Goal: Task Accomplishment & Management: Manage account settings

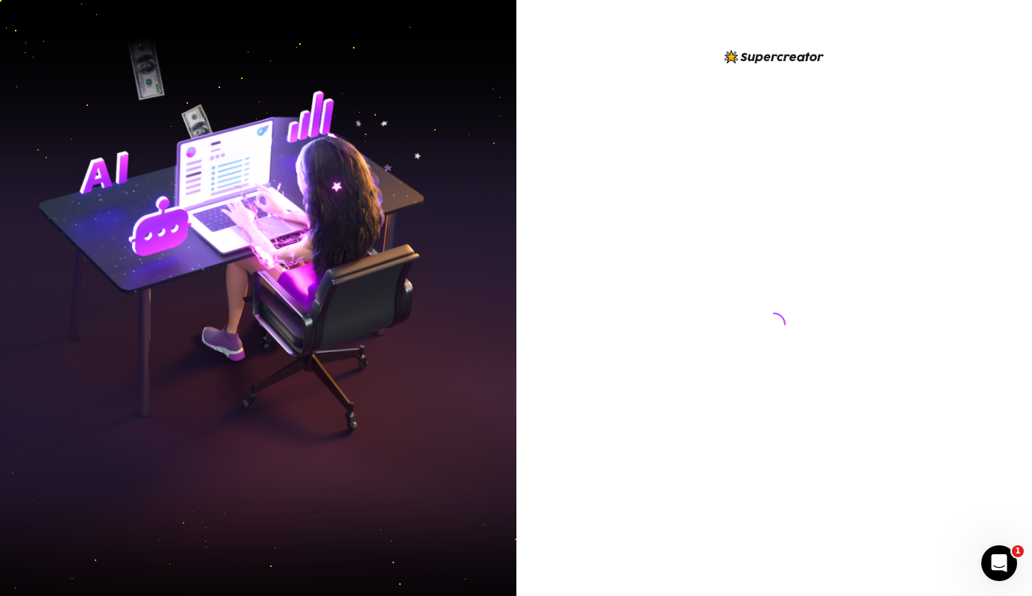
click at [169, 340] on img at bounding box center [258, 298] width 516 height 647
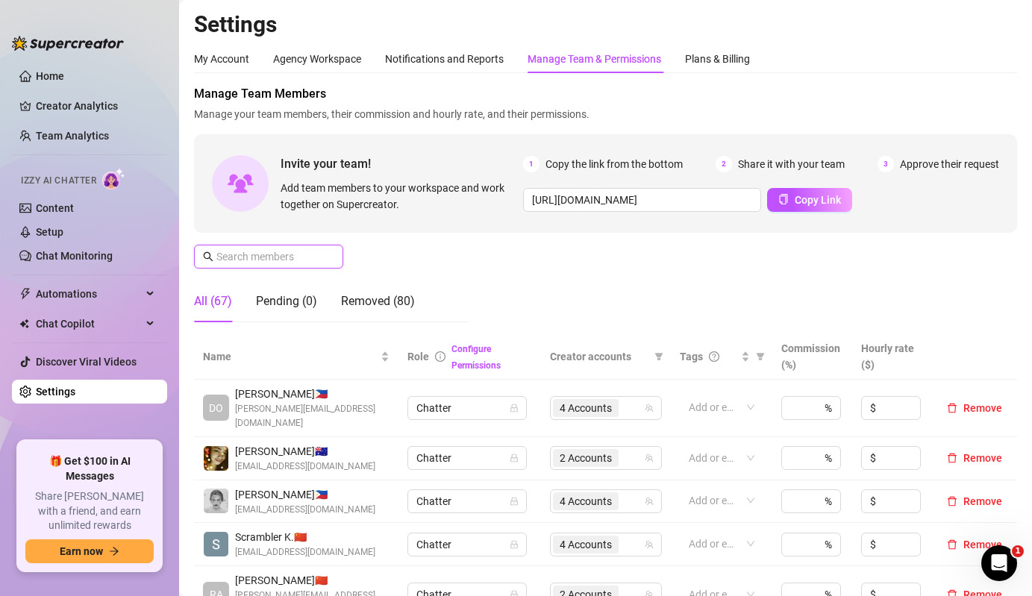
click at [308, 259] on input "text" at bounding box center [269, 257] width 106 height 16
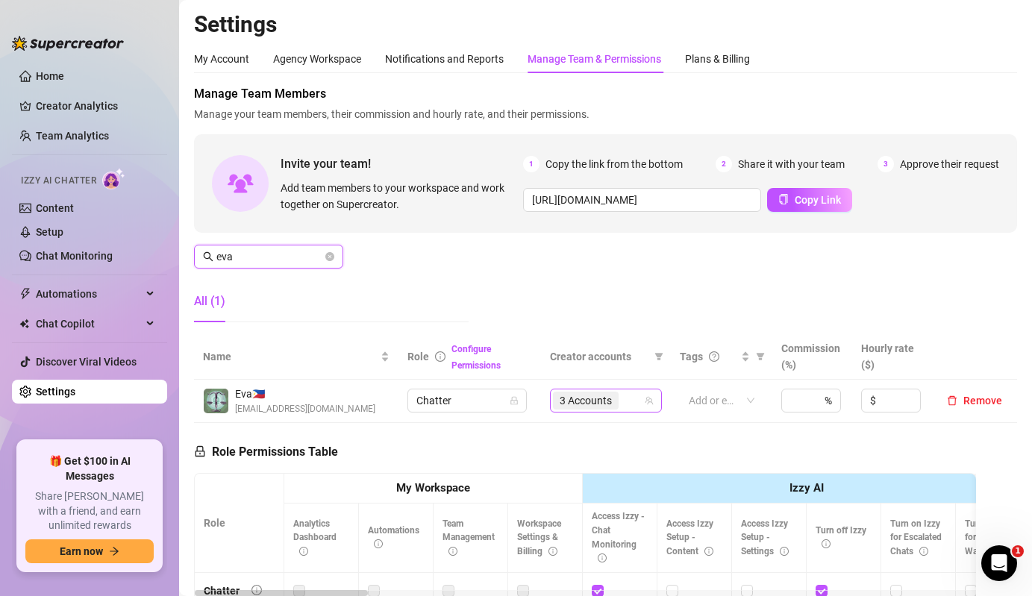
click at [609, 400] on span "3 Accounts" at bounding box center [586, 401] width 52 height 16
type input "eva"
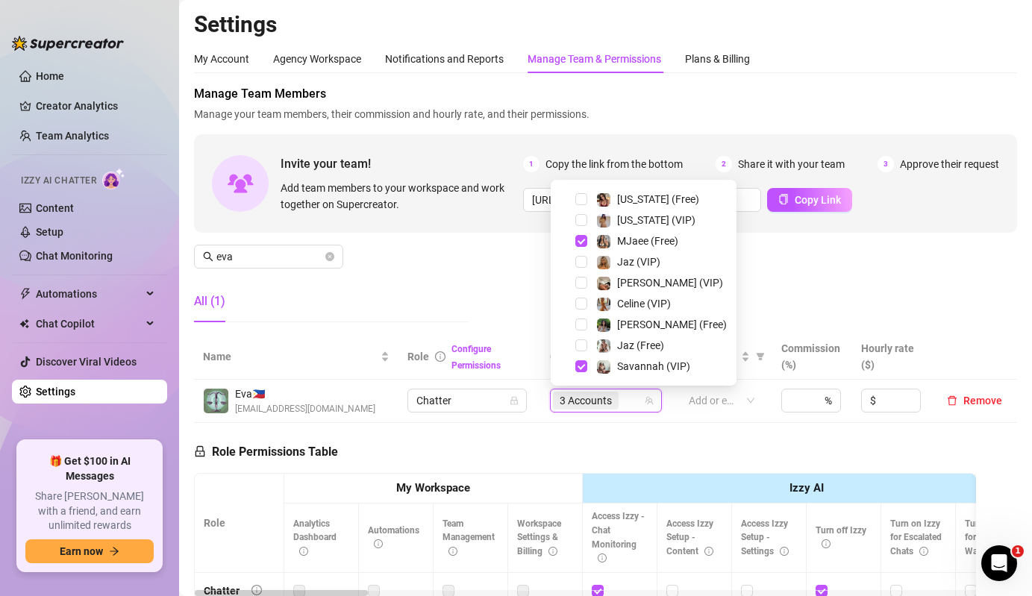
scroll to position [2, 0]
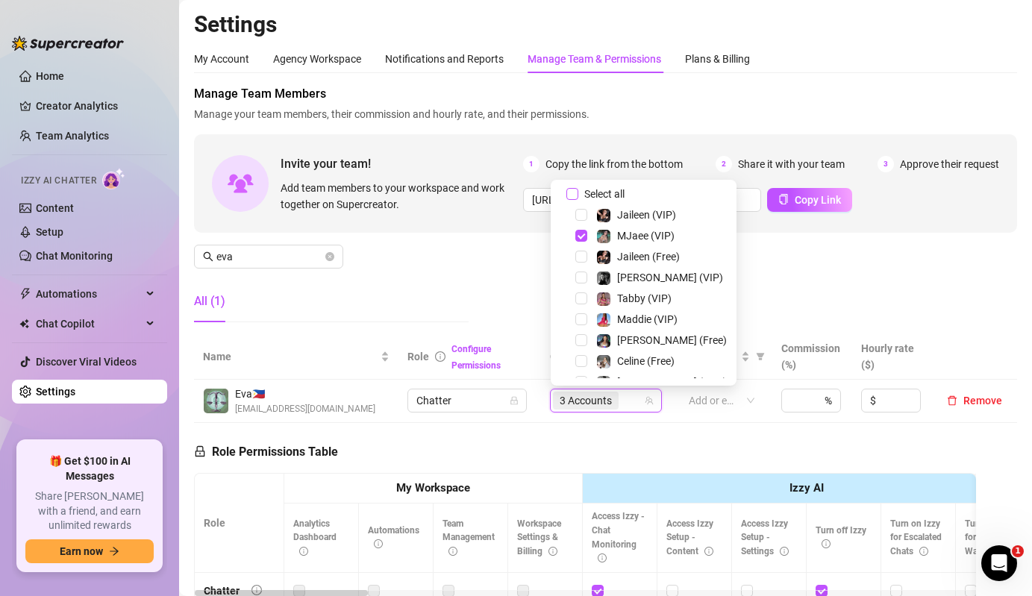
click at [599, 192] on span "Select all" at bounding box center [604, 194] width 52 height 16
click at [578, 192] on input "Select all" at bounding box center [572, 194] width 12 height 12
click at [599, 192] on span "Select all" at bounding box center [604, 194] width 52 height 16
click at [578, 192] on input "Select all" at bounding box center [572, 194] width 12 height 12
checkbox input "false"
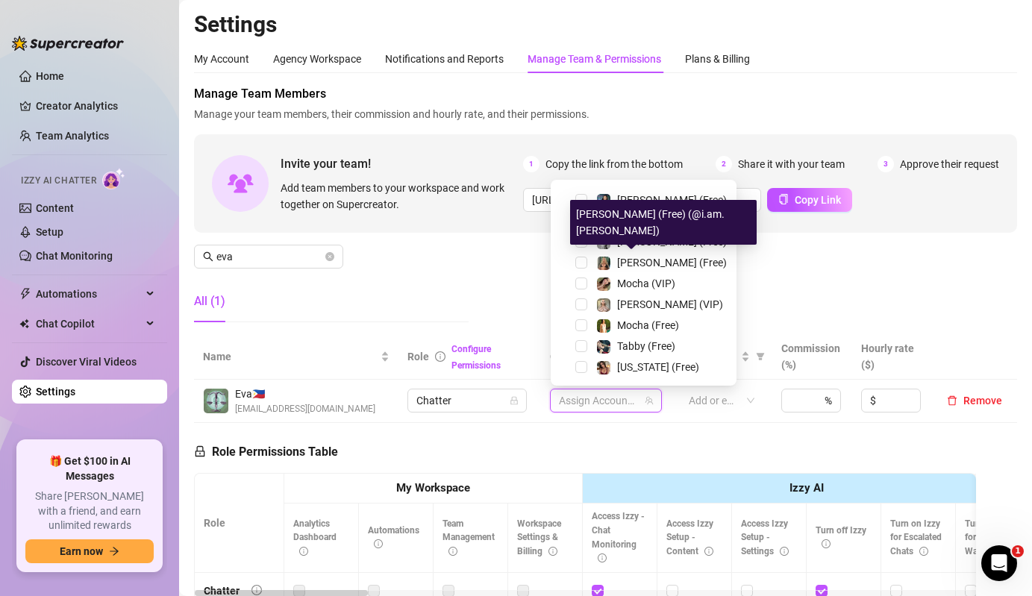
scroll to position [197, 0]
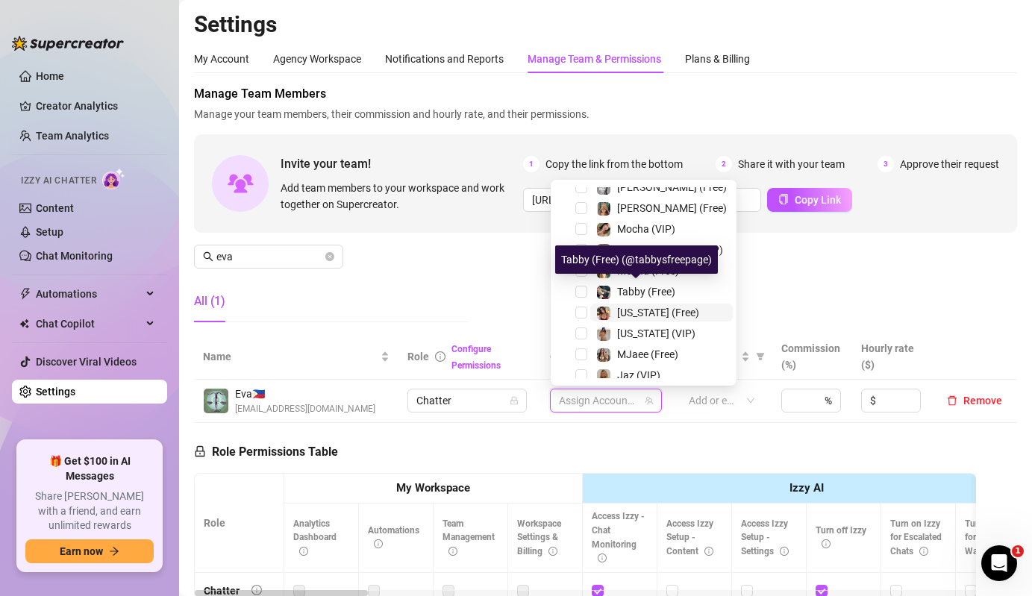
click at [607, 310] on img at bounding box center [603, 313] width 13 height 13
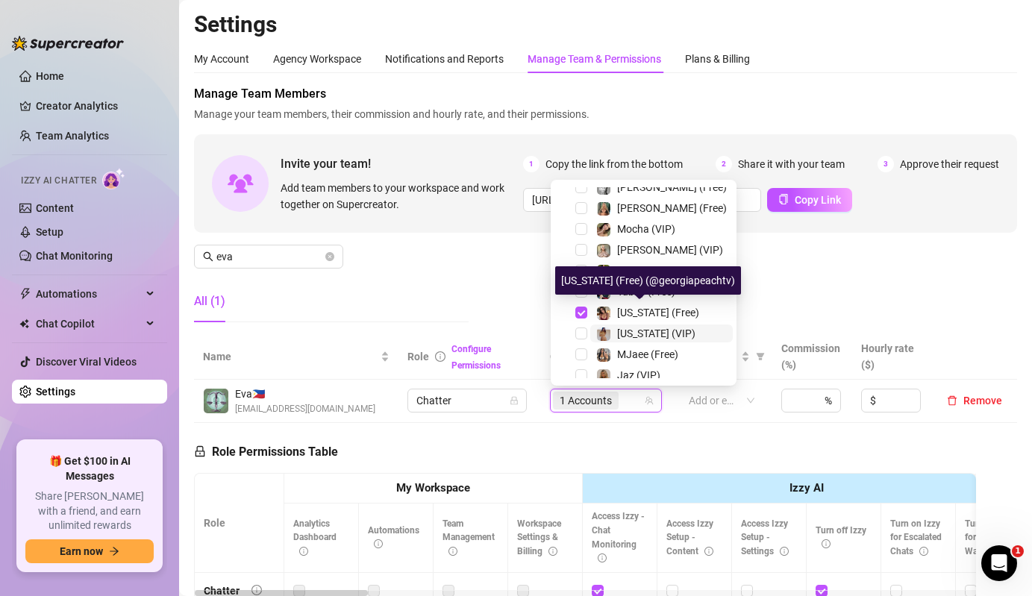
click at [614, 329] on div "[US_STATE] (VIP)" at bounding box center [645, 334] width 99 height 18
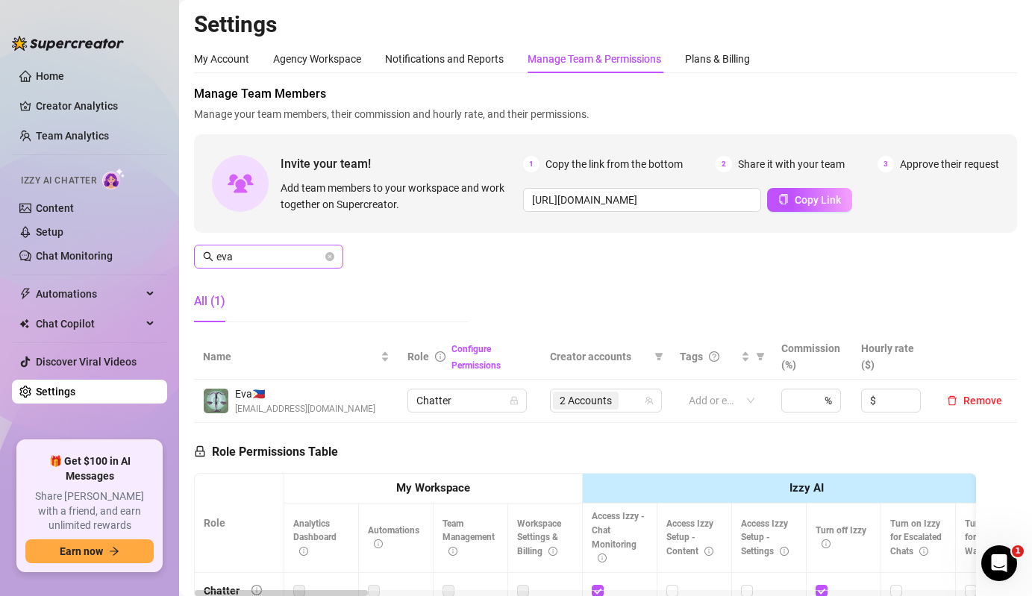
click at [272, 266] on span "eva" at bounding box center [268, 257] width 149 height 24
click at [277, 261] on input "eva" at bounding box center [269, 257] width 106 height 16
click at [577, 405] on span "4 Accounts" at bounding box center [586, 401] width 52 height 16
type input "dolly"
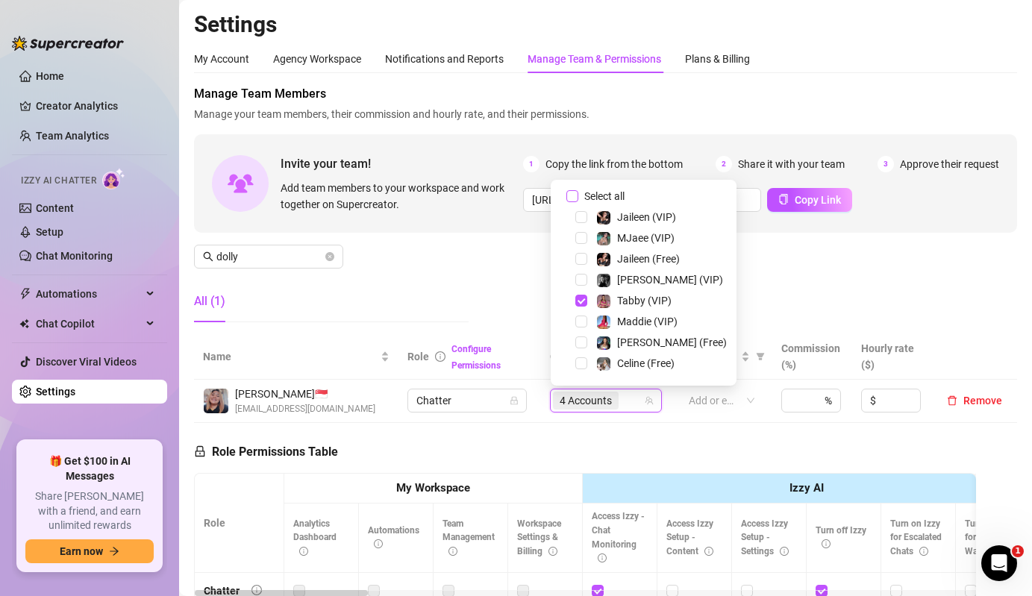
click at [607, 194] on span "Select all" at bounding box center [604, 196] width 52 height 16
click at [578, 194] on input "Select all" at bounding box center [572, 196] width 12 height 12
click at [607, 194] on span "Select all" at bounding box center [604, 196] width 52 height 16
click at [578, 194] on input "Select all" at bounding box center [572, 196] width 12 height 12
checkbox input "false"
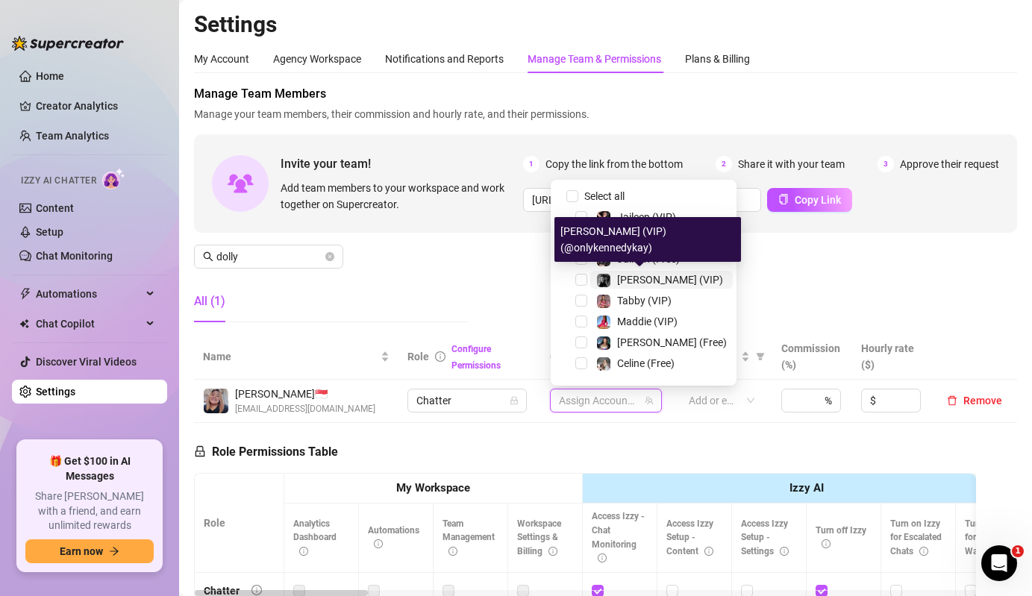
click at [629, 281] on span "[PERSON_NAME] (VIP)" at bounding box center [670, 280] width 106 height 12
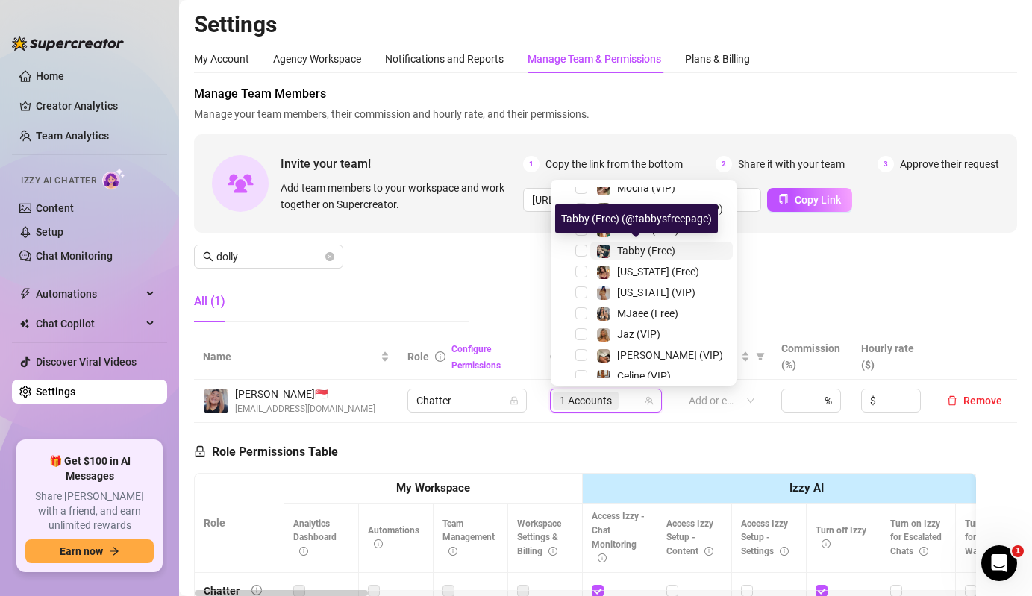
scroll to position [310, 0]
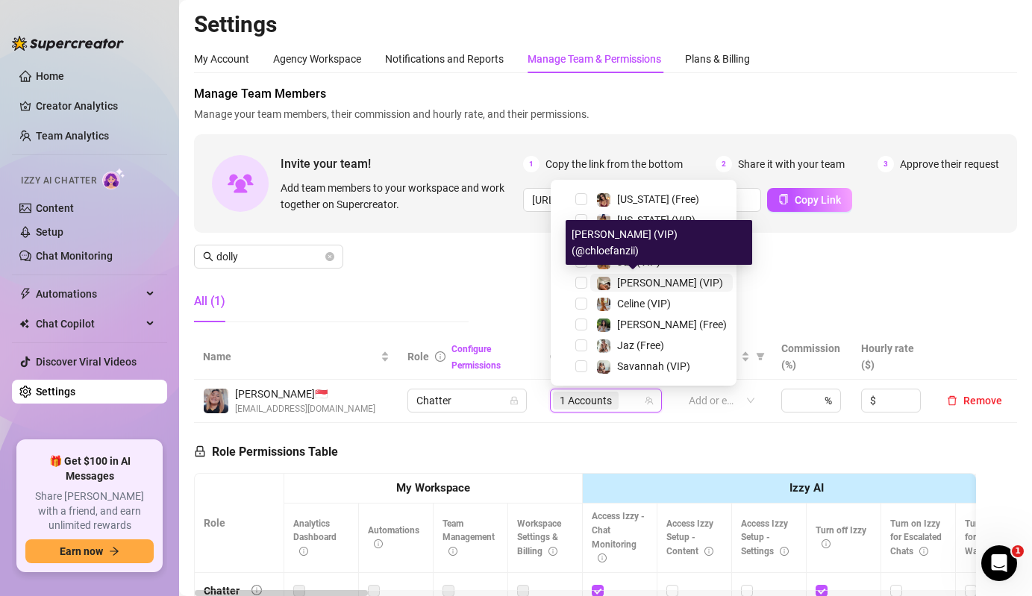
click at [622, 284] on span "[PERSON_NAME] (VIP)" at bounding box center [670, 283] width 106 height 12
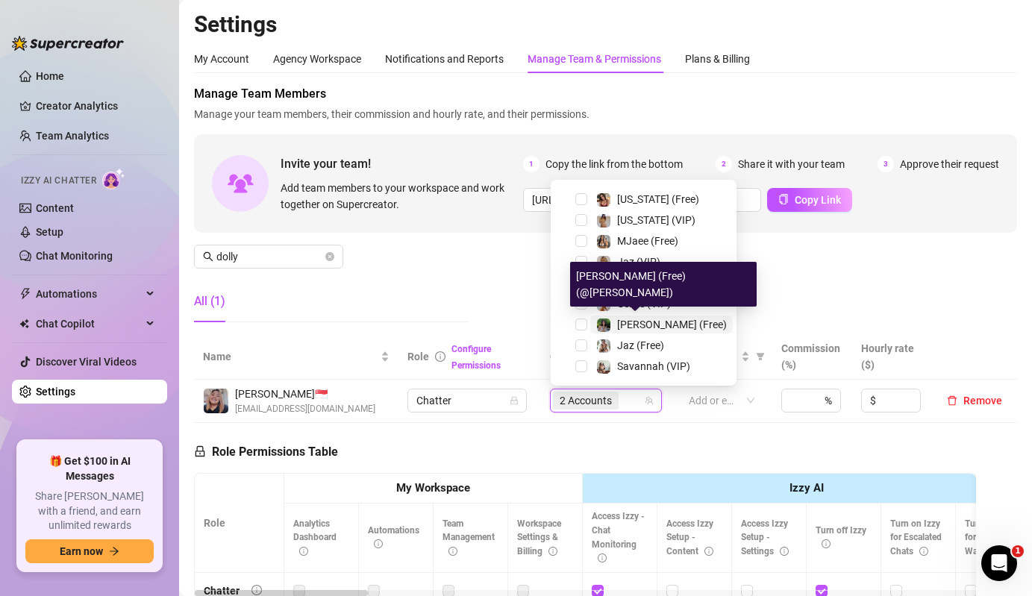
click at [622, 319] on span "[PERSON_NAME] (Free)" at bounding box center [672, 325] width 110 height 12
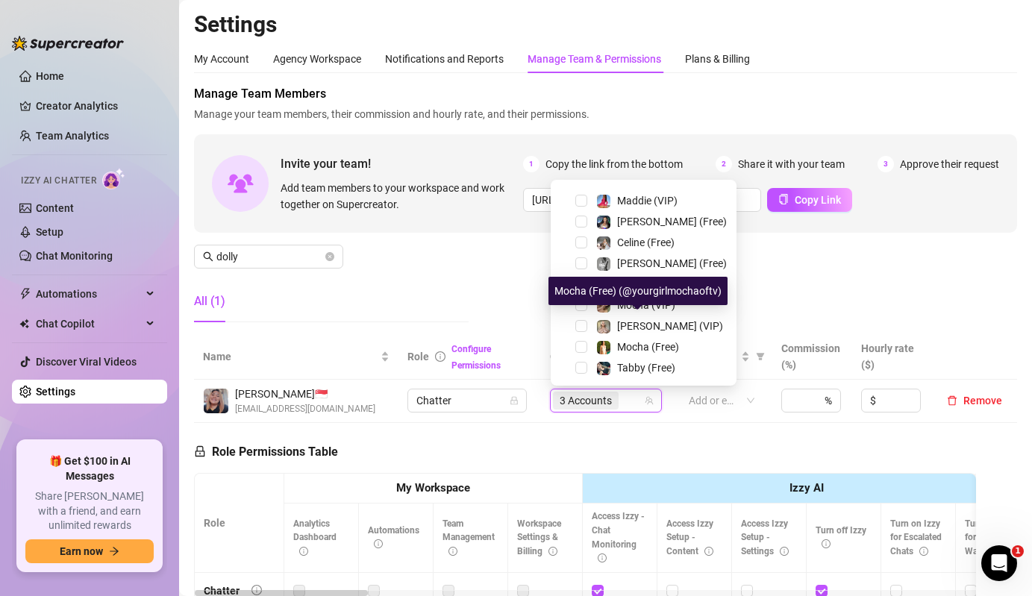
scroll to position [86, 0]
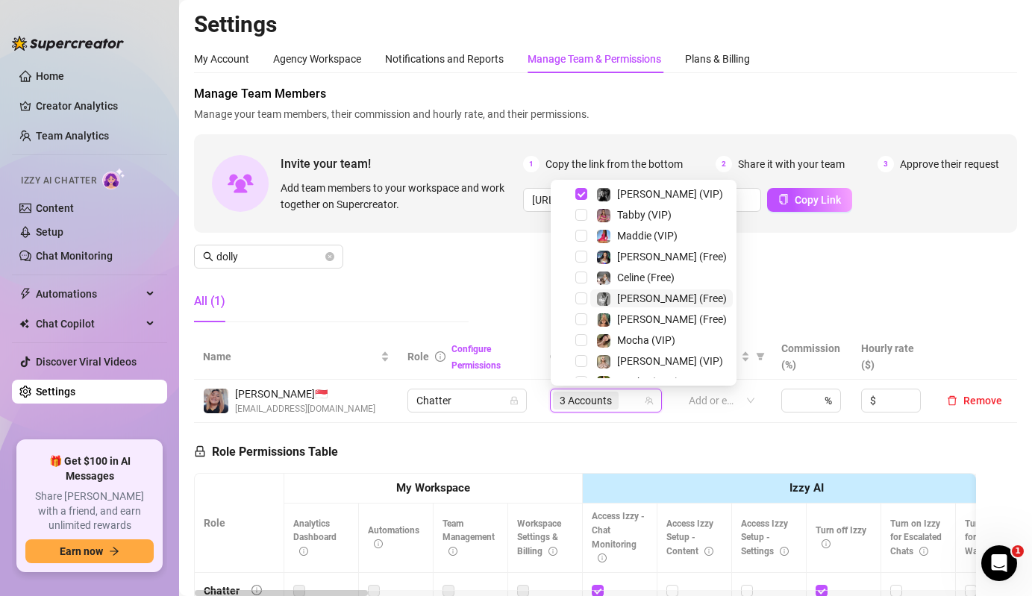
click at [636, 302] on span "[PERSON_NAME] (Free)" at bounding box center [672, 299] width 110 height 12
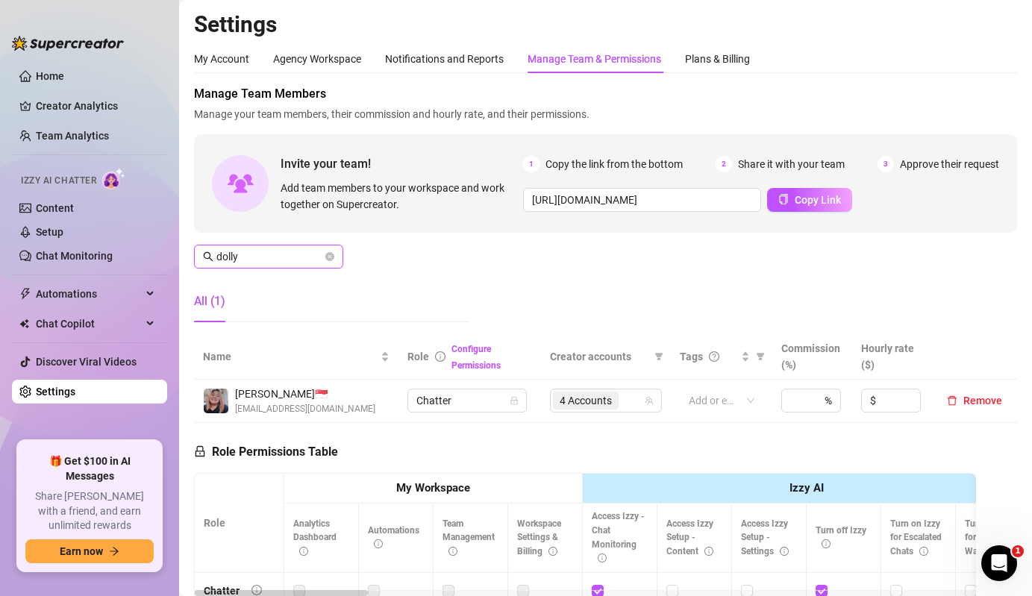
click at [290, 253] on input "dolly" at bounding box center [269, 257] width 106 height 16
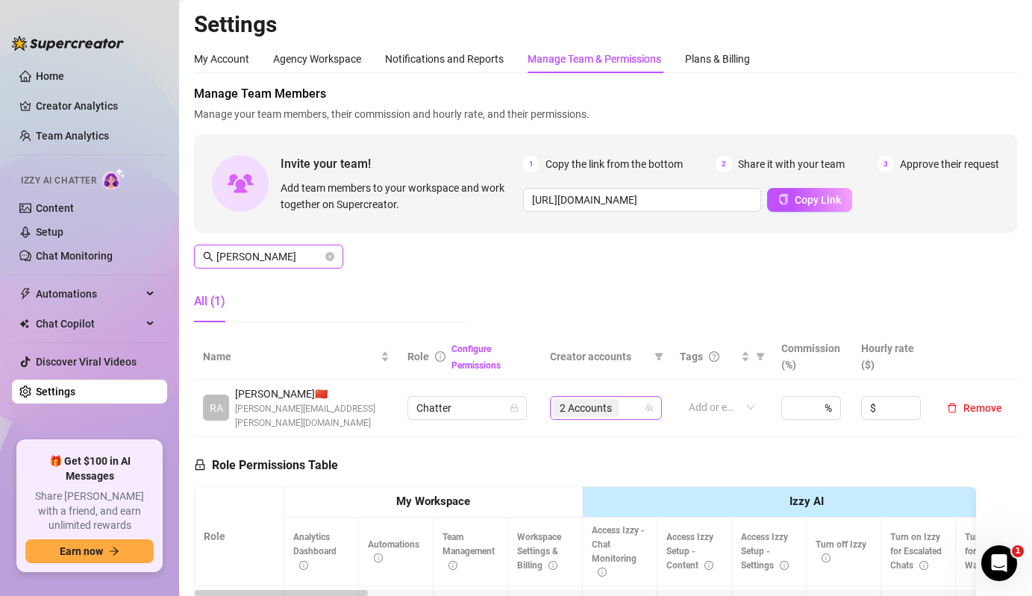
click at [604, 410] on div "2 Accounts" at bounding box center [587, 408] width 69 height 21
type input "[PERSON_NAME]"
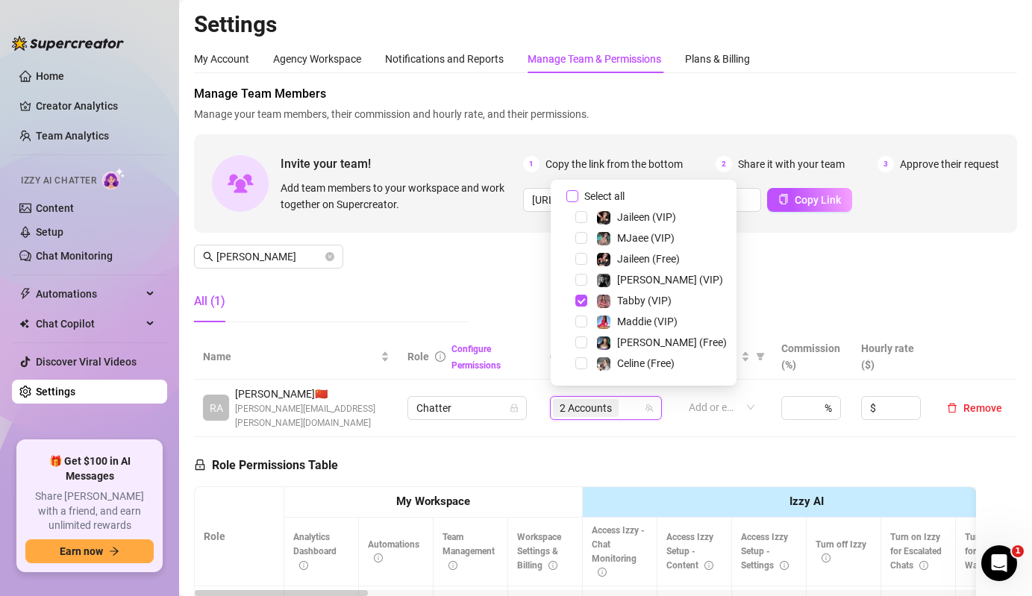
click at [602, 190] on span "Select all" at bounding box center [604, 196] width 52 height 16
click at [578, 190] on input "Select all" at bounding box center [572, 196] width 12 height 12
click at [602, 190] on span "Select all" at bounding box center [604, 196] width 52 height 16
click at [578, 190] on input "Select all" at bounding box center [572, 196] width 12 height 12
checkbox input "false"
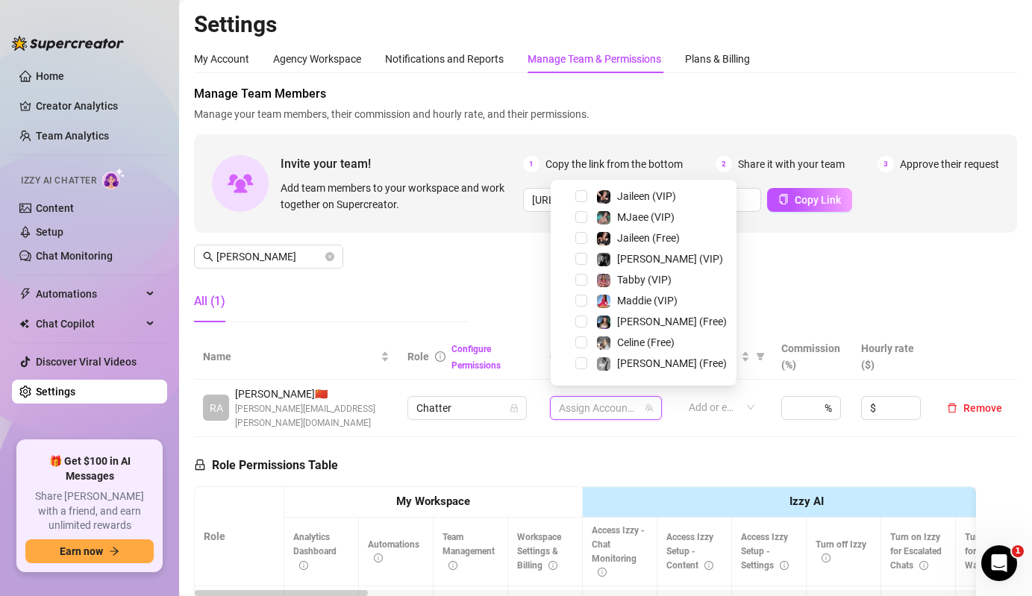
scroll to position [310, 0]
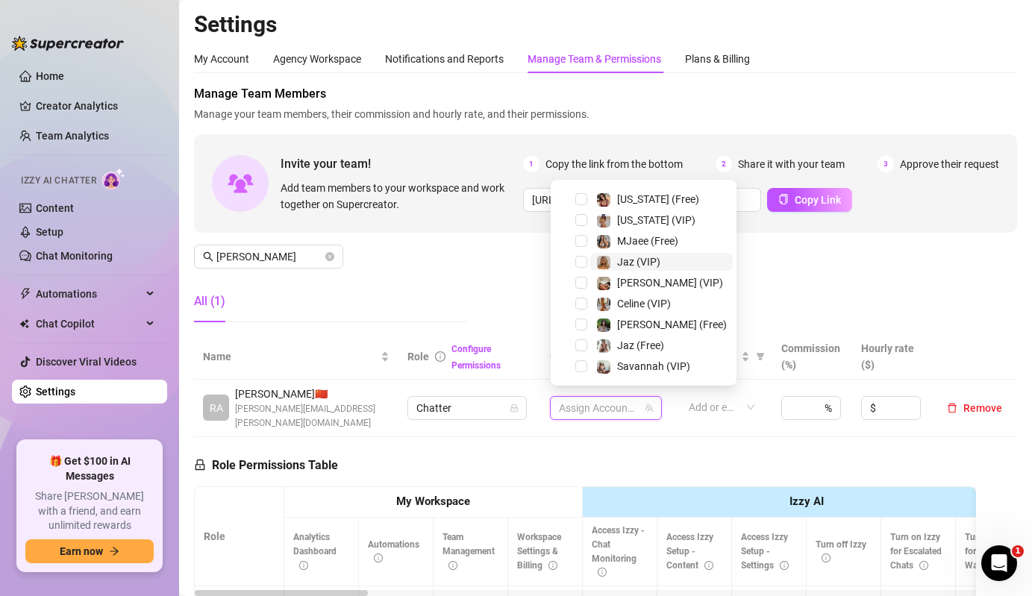
click at [631, 259] on span "Jaz (VIP)" at bounding box center [638, 262] width 43 height 12
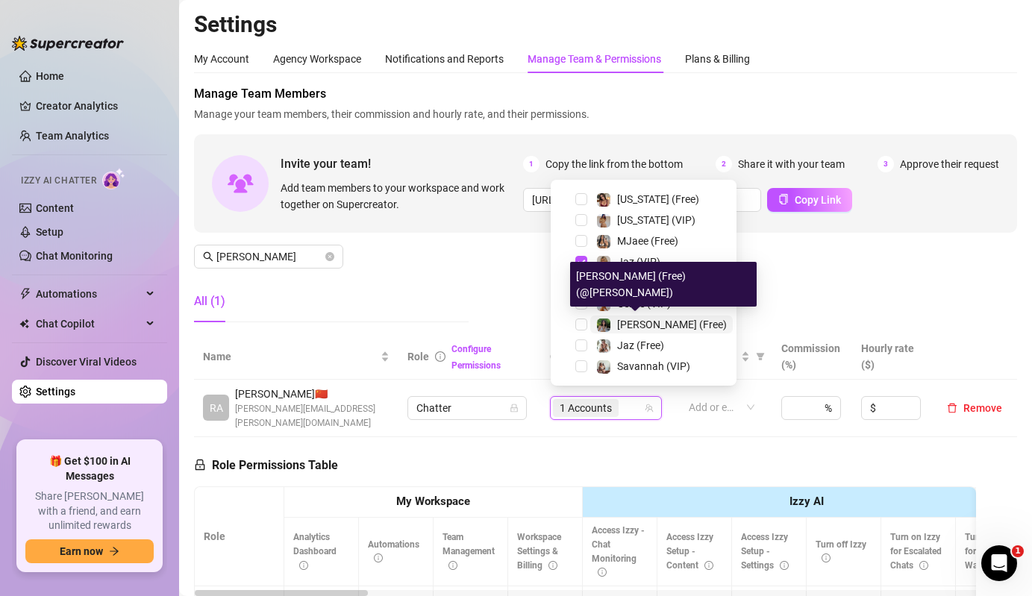
scroll to position [309, 0]
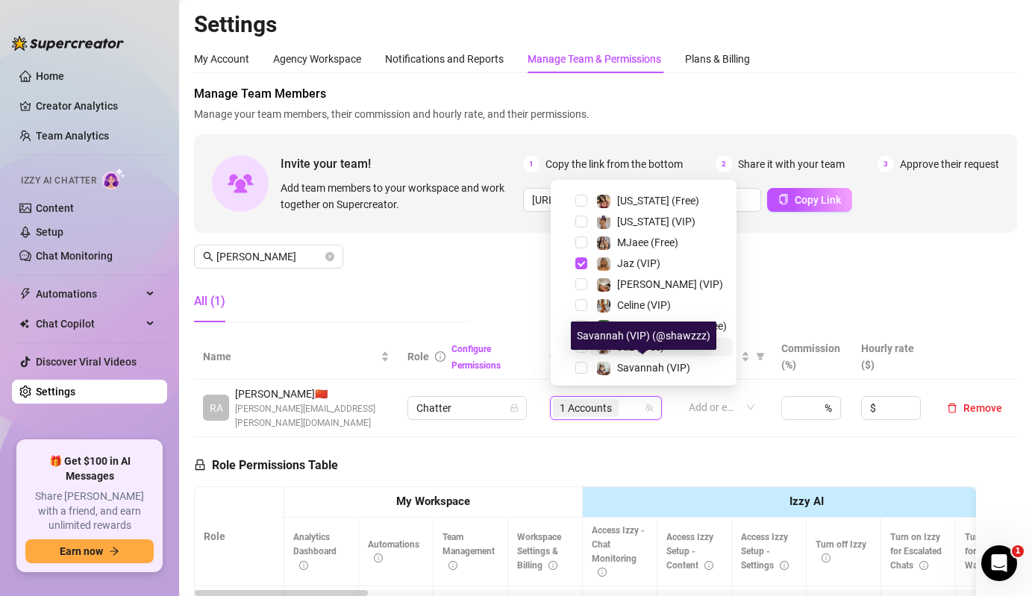
click at [637, 349] on div "Savannah (VIP) (@shawzzz)" at bounding box center [644, 336] width 146 height 28
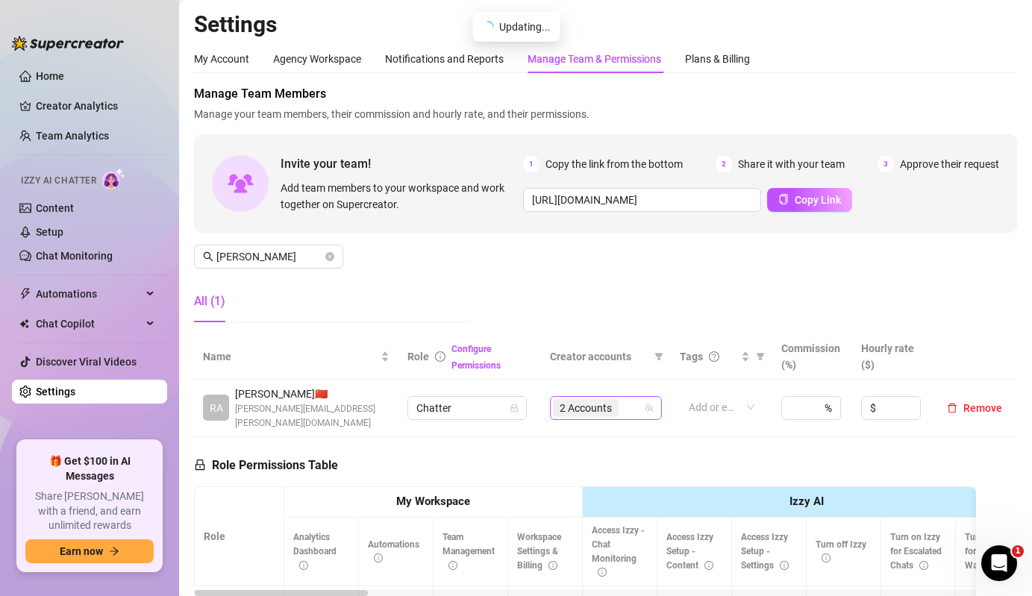
click at [620, 398] on div "2 Accounts" at bounding box center [587, 408] width 69 height 21
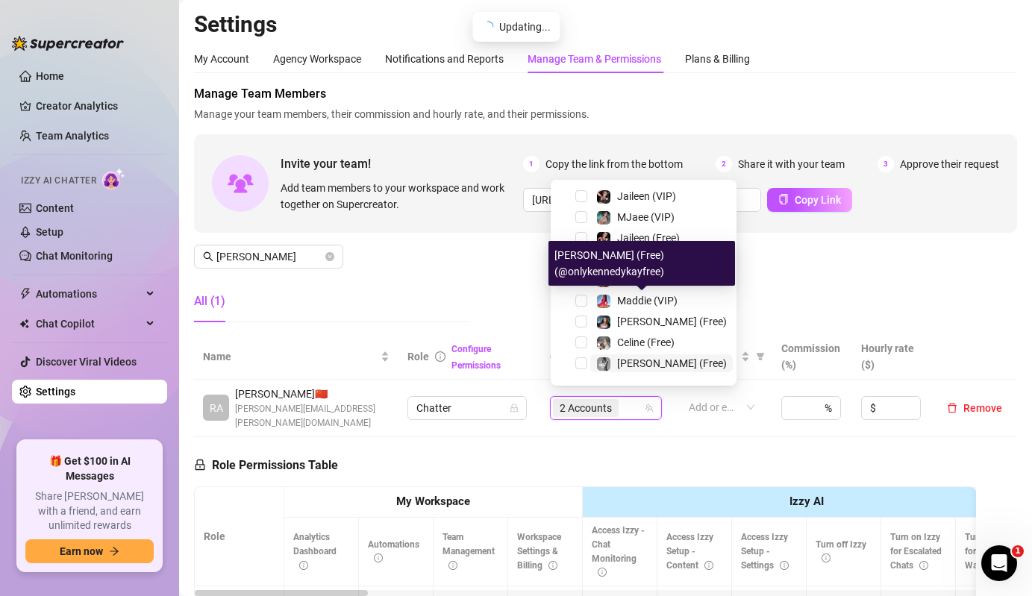
scroll to position [310, 0]
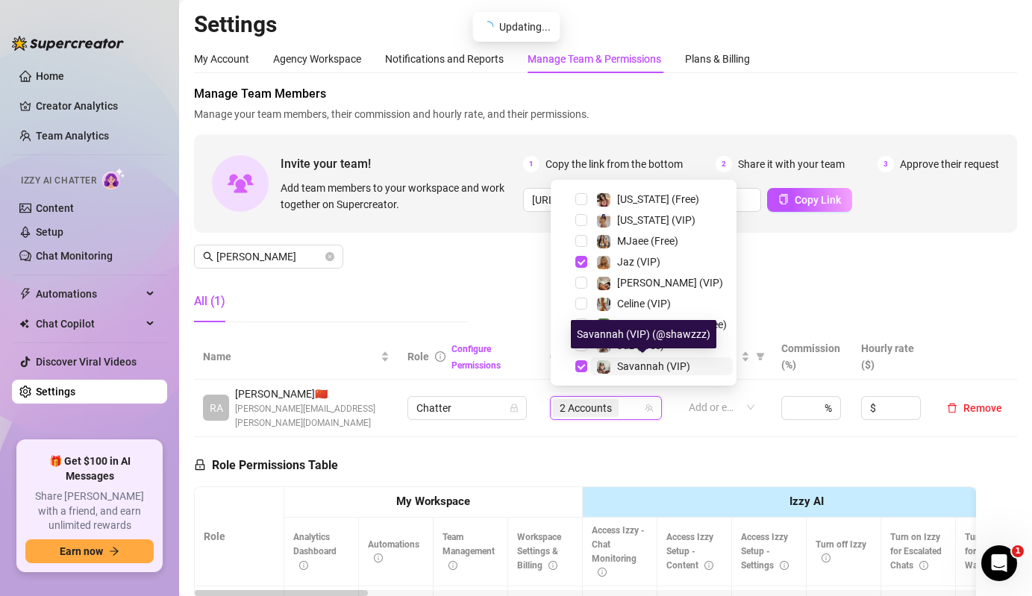
click at [629, 363] on span "Savannah (VIP)" at bounding box center [653, 366] width 73 height 12
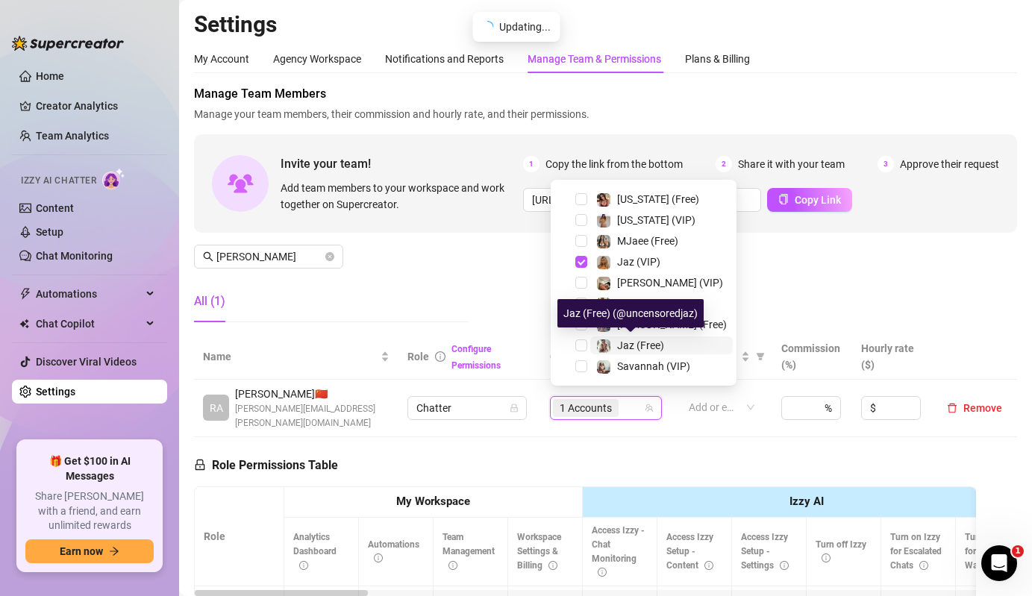
click at [637, 351] on span "Jaz (Free)" at bounding box center [640, 346] width 47 height 12
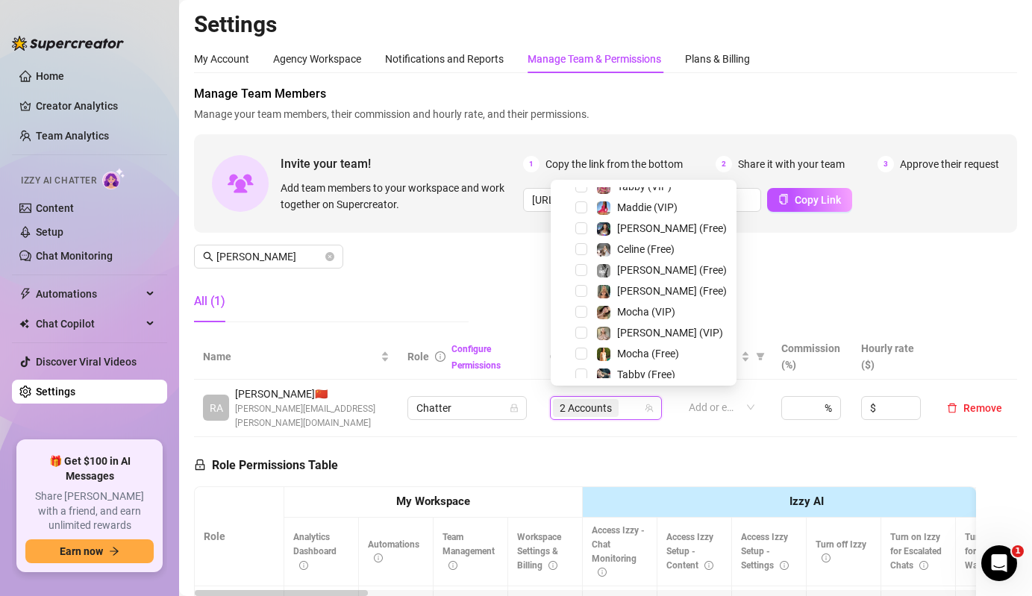
scroll to position [0, 0]
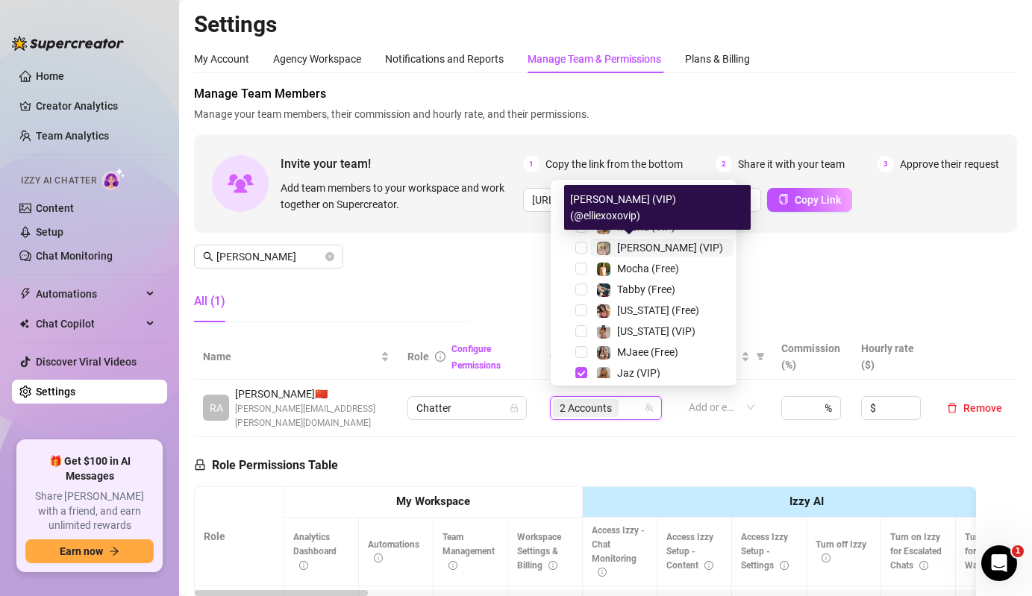
click at [627, 251] on span "[PERSON_NAME] (VIP)" at bounding box center [670, 248] width 106 height 12
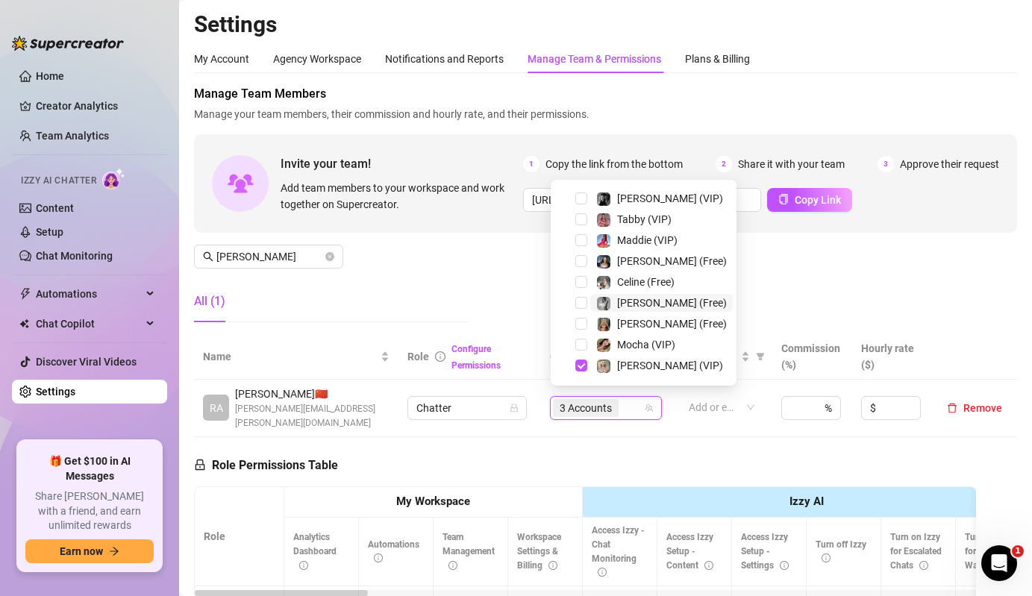
scroll to position [76, 0]
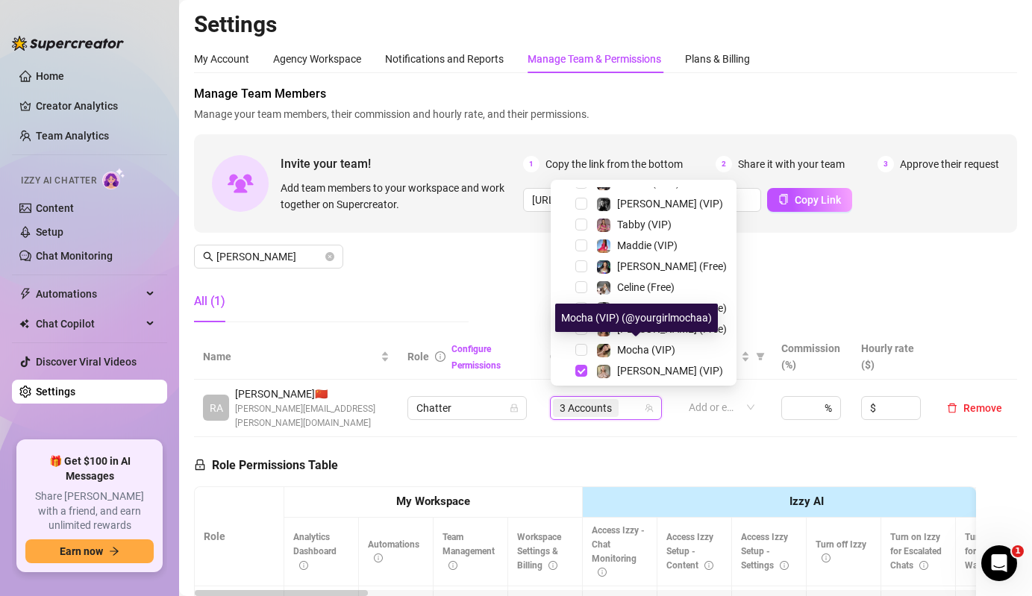
click at [631, 331] on div "Mocha (VIP) (@yourgirlmochaa)" at bounding box center [636, 318] width 163 height 28
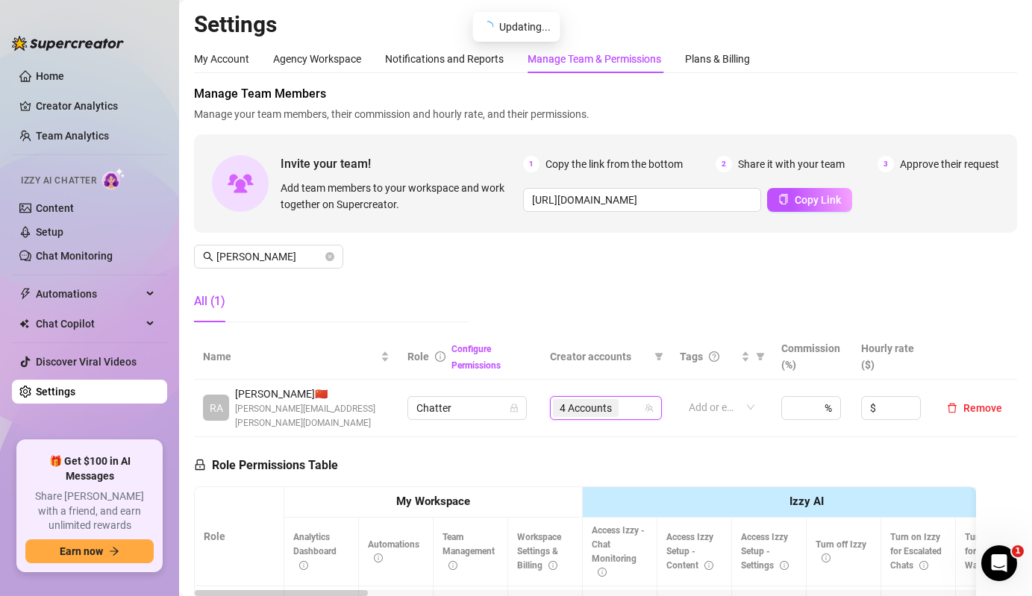
click at [617, 399] on span "4 Accounts" at bounding box center [586, 408] width 66 height 18
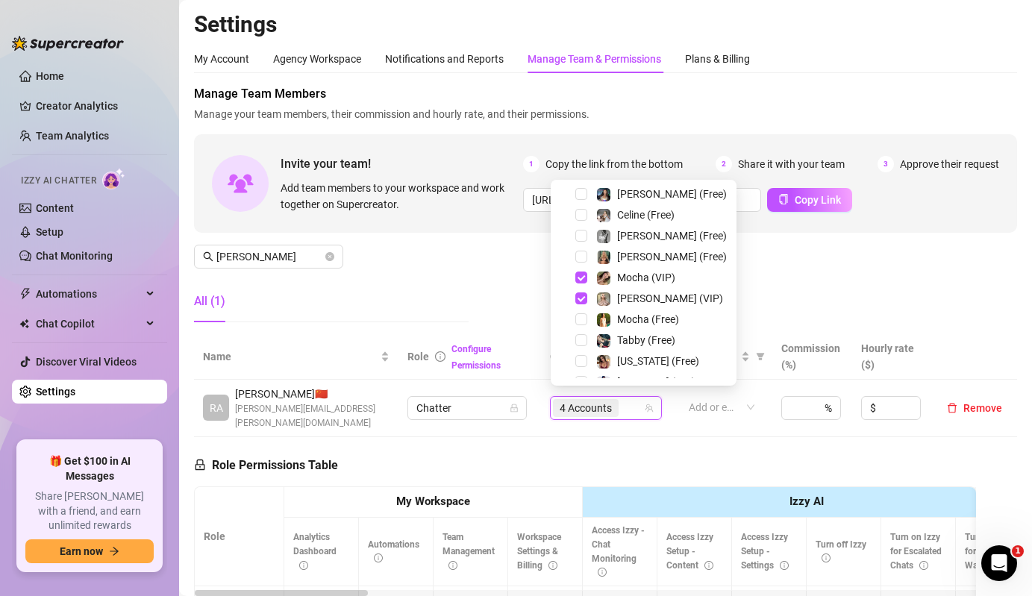
scroll to position [145, 0]
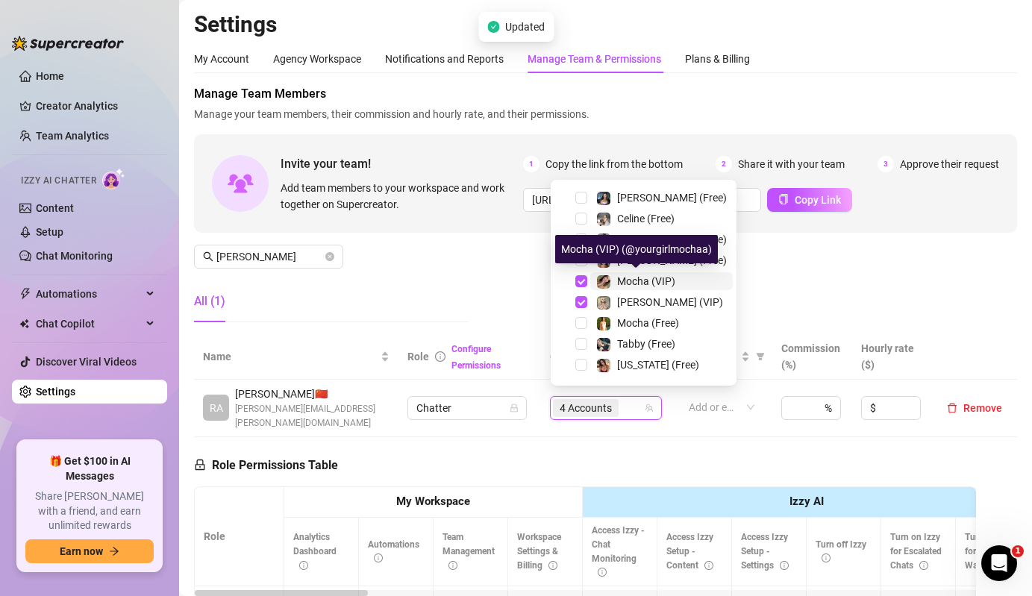
click at [631, 287] on div "Mocha (VIP)" at bounding box center [646, 281] width 58 height 18
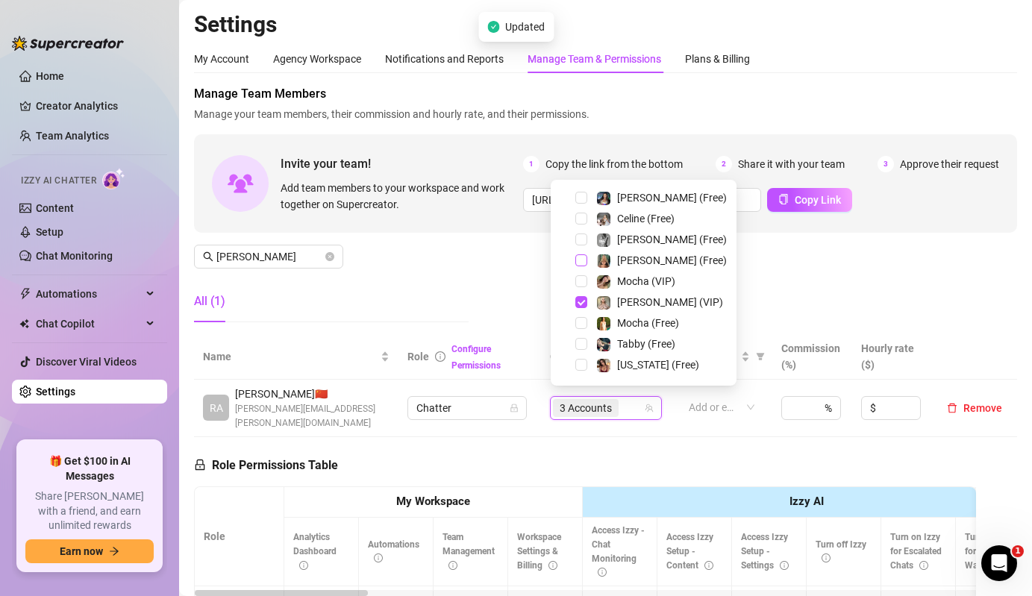
click at [580, 263] on span "Select tree node" at bounding box center [581, 261] width 12 height 12
click at [507, 281] on div "Manage Team Members Manage your team members, their commission and hourly rate,…" at bounding box center [605, 209] width 823 height 249
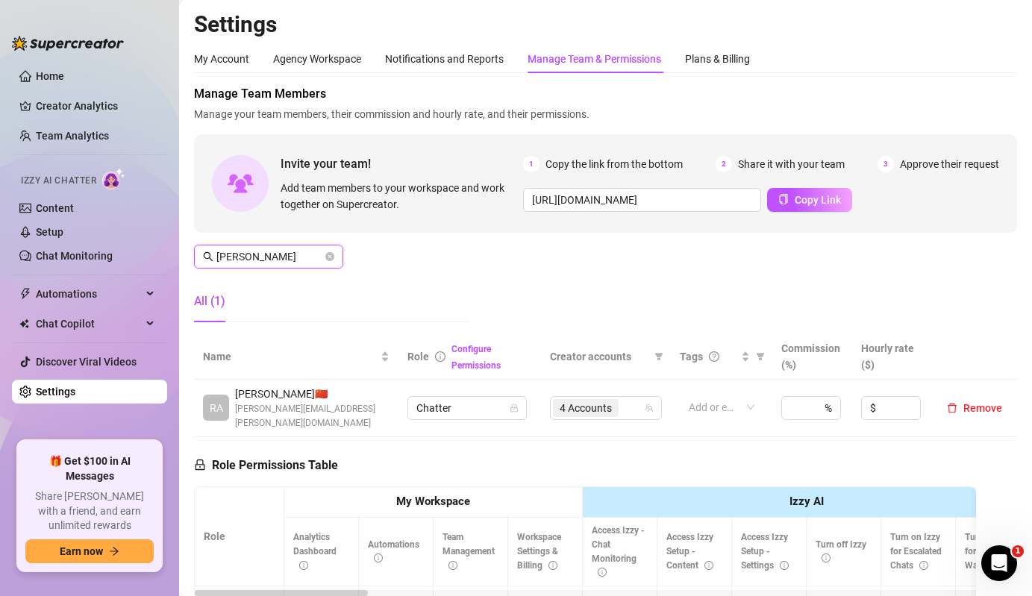
click at [302, 262] on input "[PERSON_NAME]" at bounding box center [269, 257] width 106 height 16
click at [261, 256] on input "[PERSON_NAME]" at bounding box center [269, 257] width 106 height 16
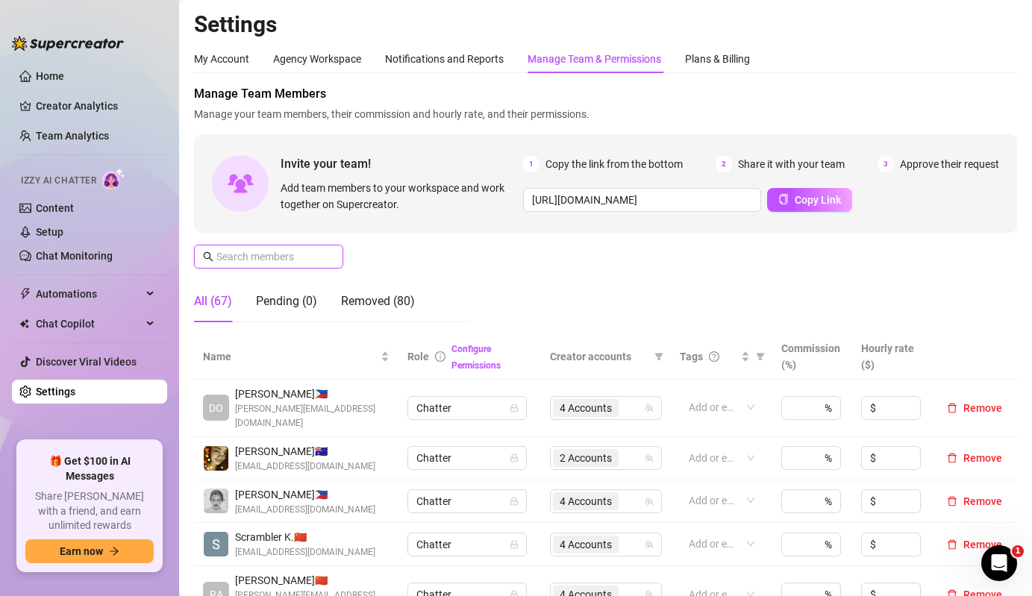
click at [271, 263] on input "text" at bounding box center [269, 257] width 106 height 16
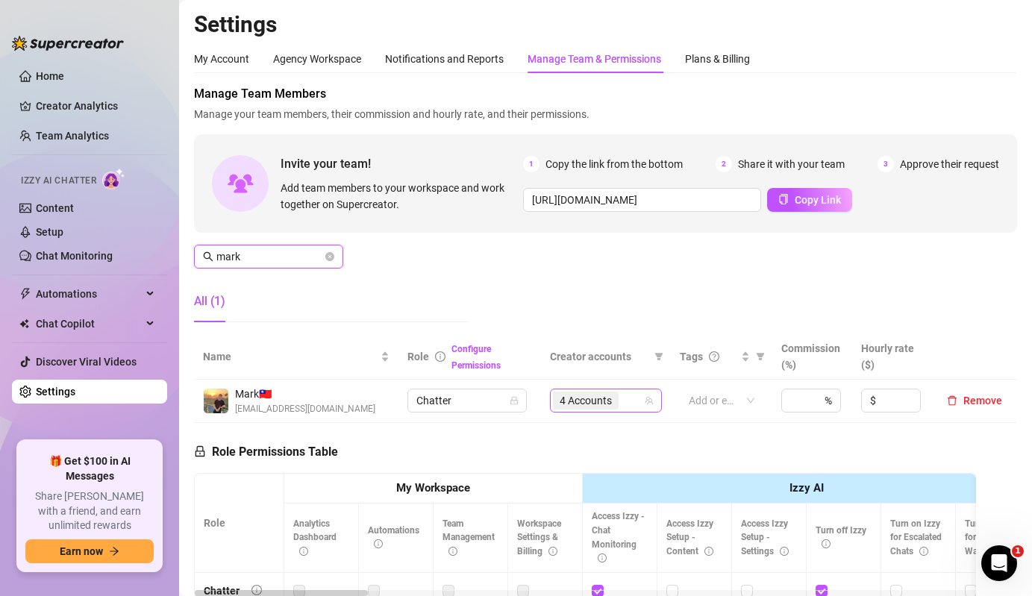
click at [581, 390] on div "4 Accounts" at bounding box center [587, 400] width 69 height 21
type input "mark"
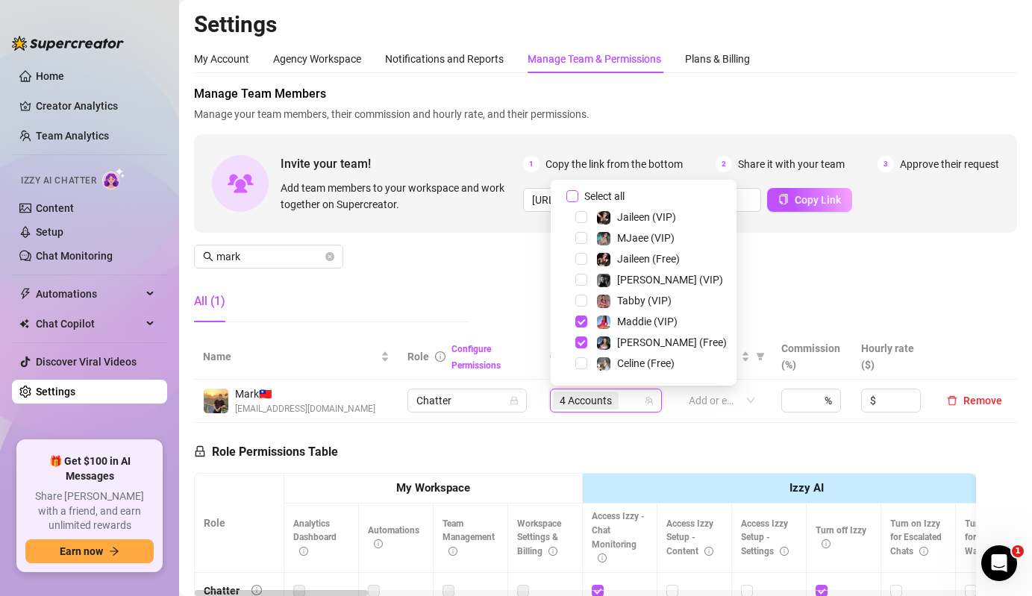
click at [604, 197] on span "Select all" at bounding box center [604, 196] width 52 height 16
click at [578, 197] on input "Select all" at bounding box center [572, 196] width 12 height 12
click at [604, 197] on span "Select all" at bounding box center [604, 196] width 52 height 16
click at [578, 197] on input "Select all" at bounding box center [572, 196] width 12 height 12
checkbox input "false"
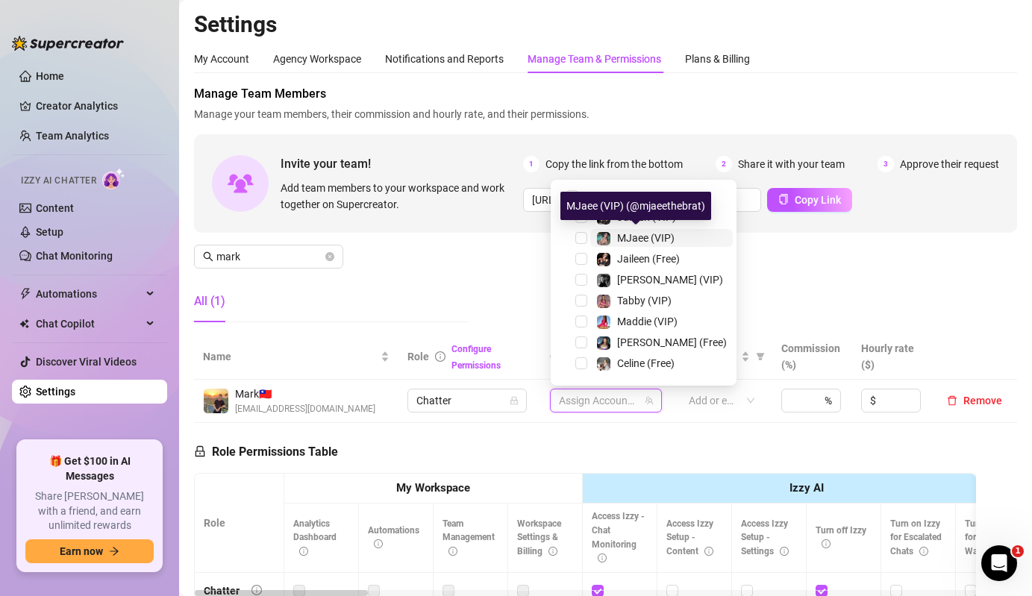
click at [622, 242] on span "MJaee (VIP)" at bounding box center [645, 238] width 57 height 12
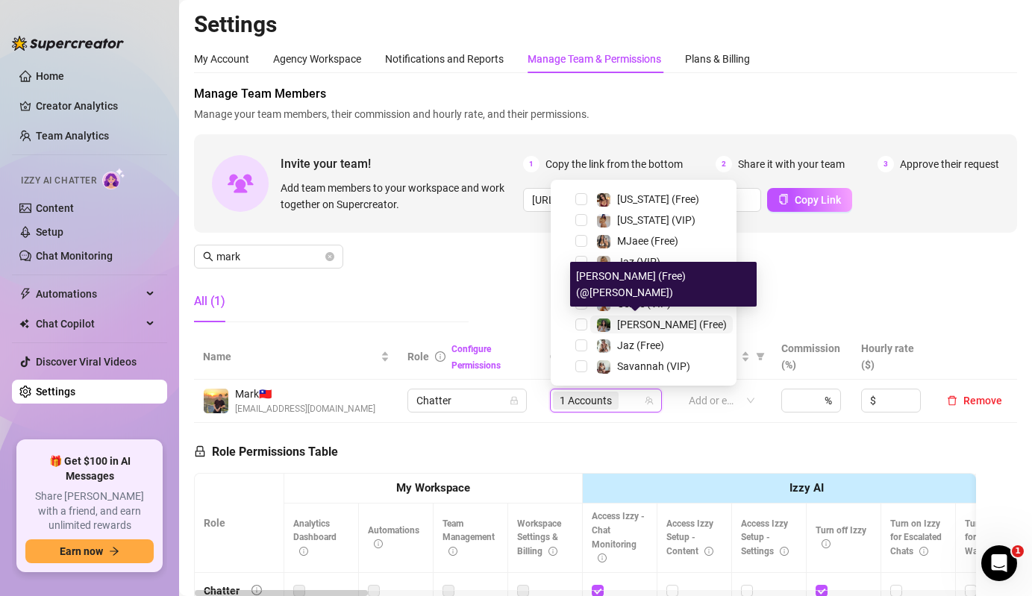
scroll to position [252, 0]
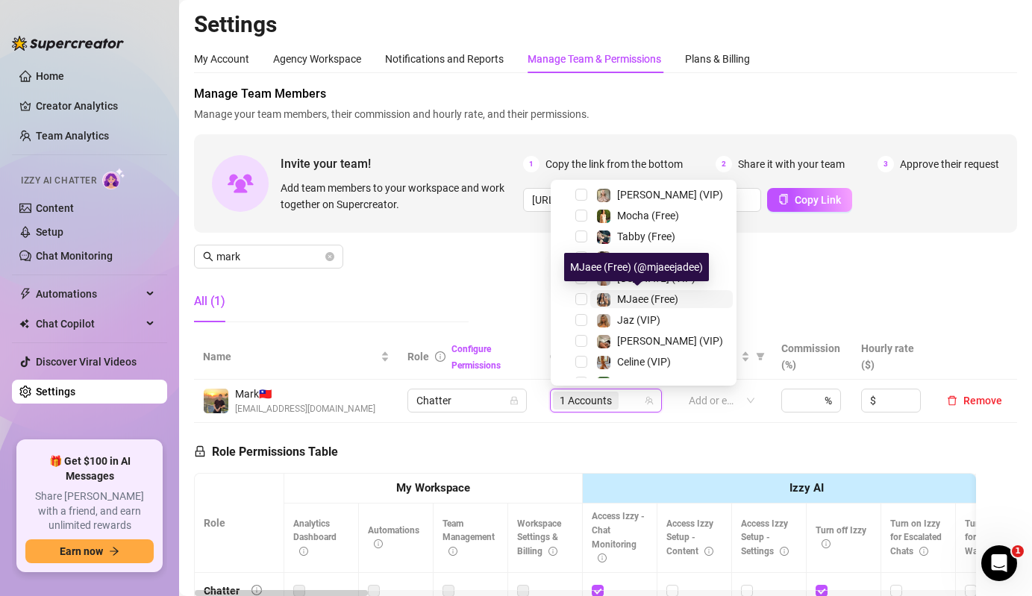
click at [629, 307] on div "MJaee (Free)" at bounding box center [647, 299] width 61 height 18
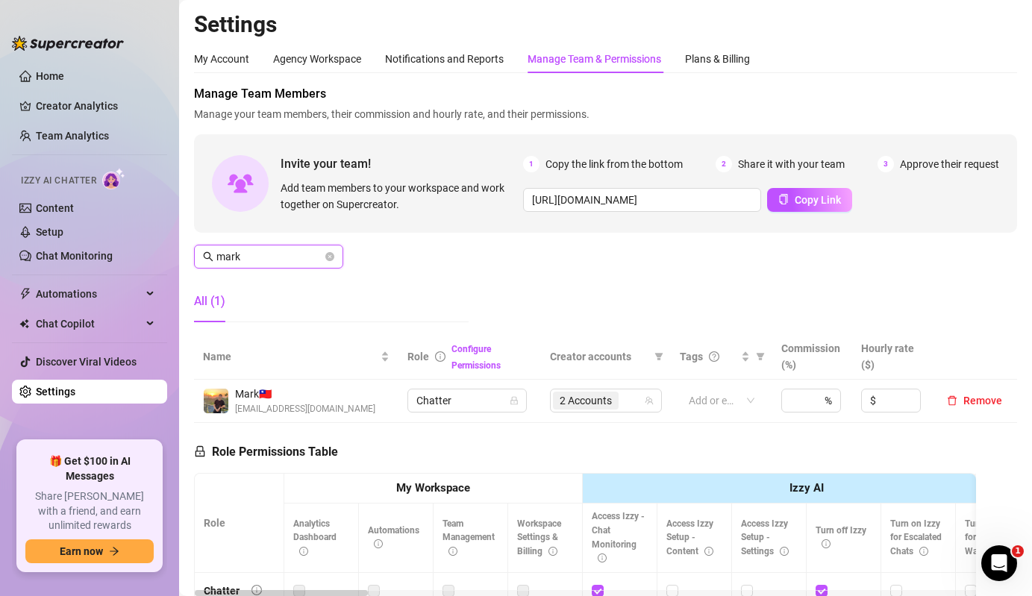
click at [299, 254] on input "mark" at bounding box center [269, 257] width 106 height 16
click at [635, 410] on div "2 Accounts" at bounding box center [598, 400] width 90 height 21
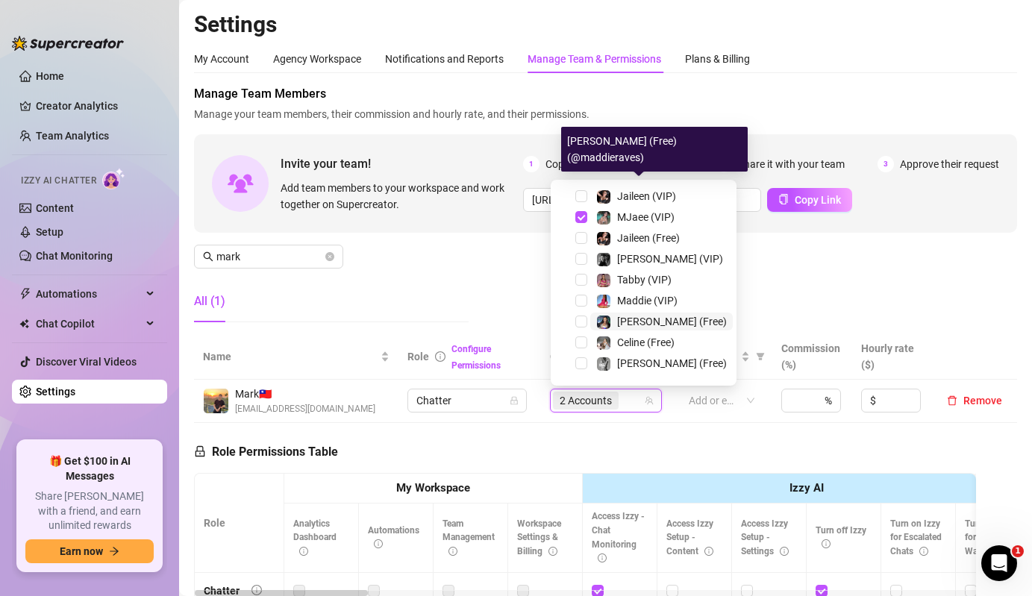
scroll to position [310, 0]
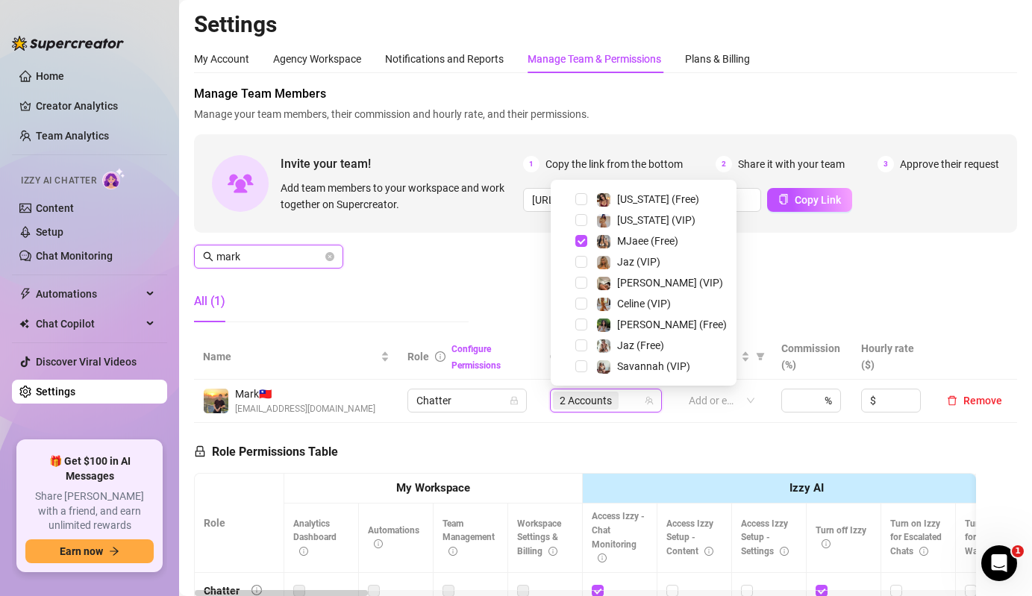
click at [317, 254] on input "mark" at bounding box center [269, 257] width 106 height 16
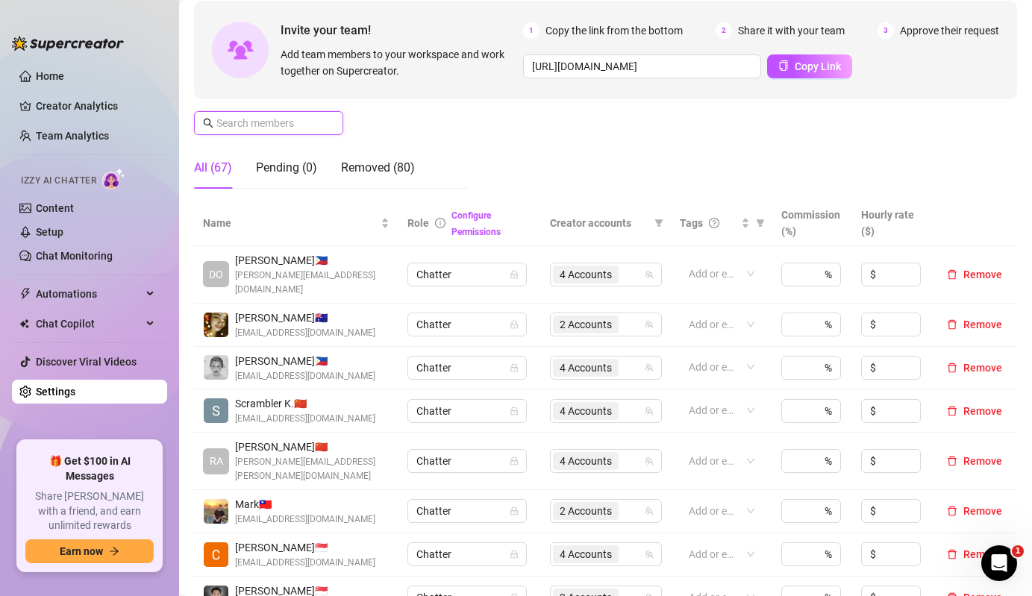
scroll to position [131, 0]
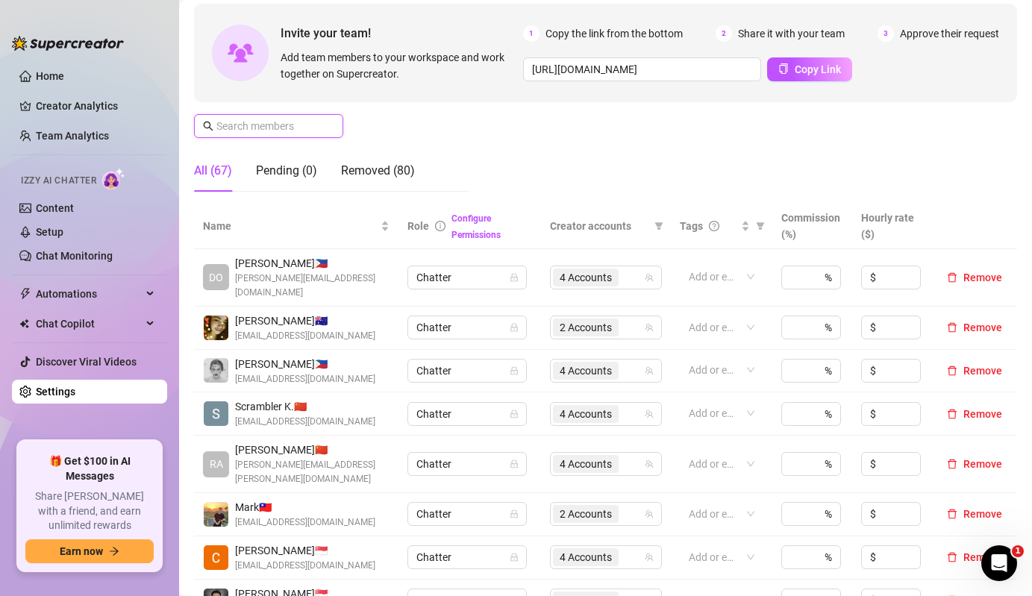
click at [288, 131] on input "text" at bounding box center [269, 126] width 106 height 16
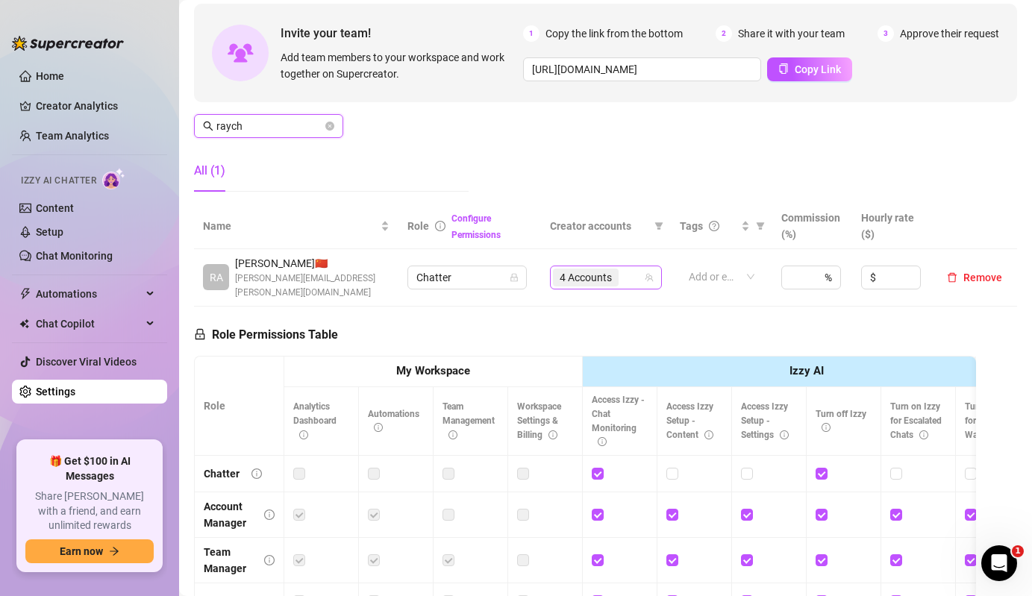
click at [615, 278] on span "4 Accounts" at bounding box center [586, 278] width 66 height 18
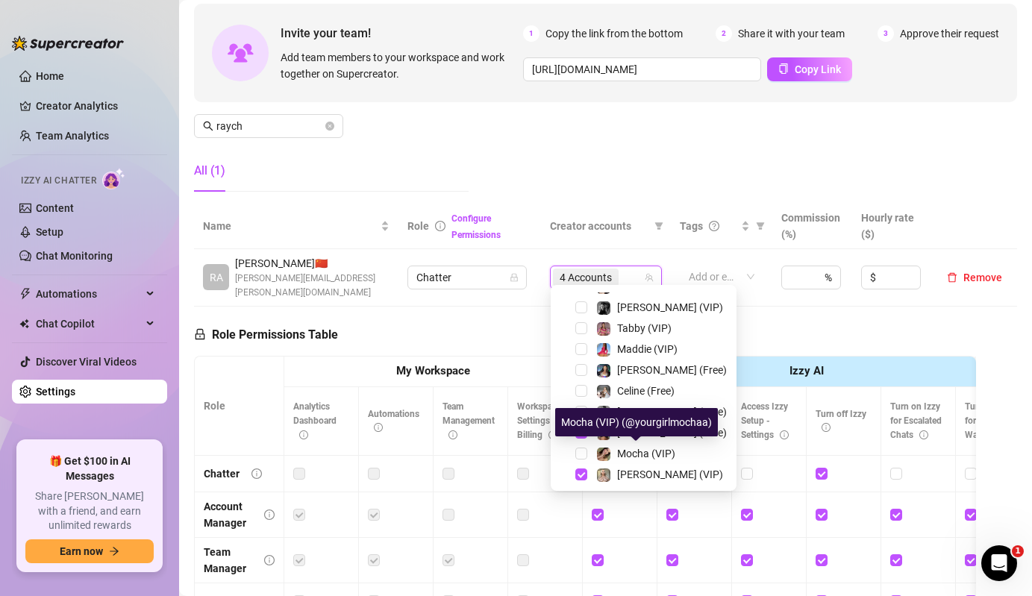
scroll to position [78, 0]
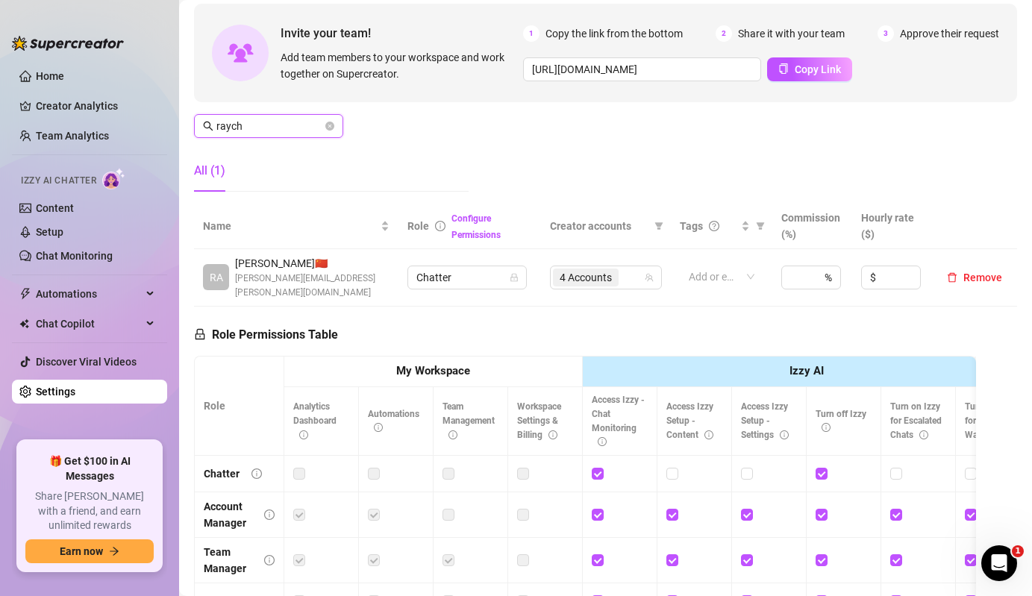
click at [281, 131] on input "raych" at bounding box center [269, 126] width 106 height 16
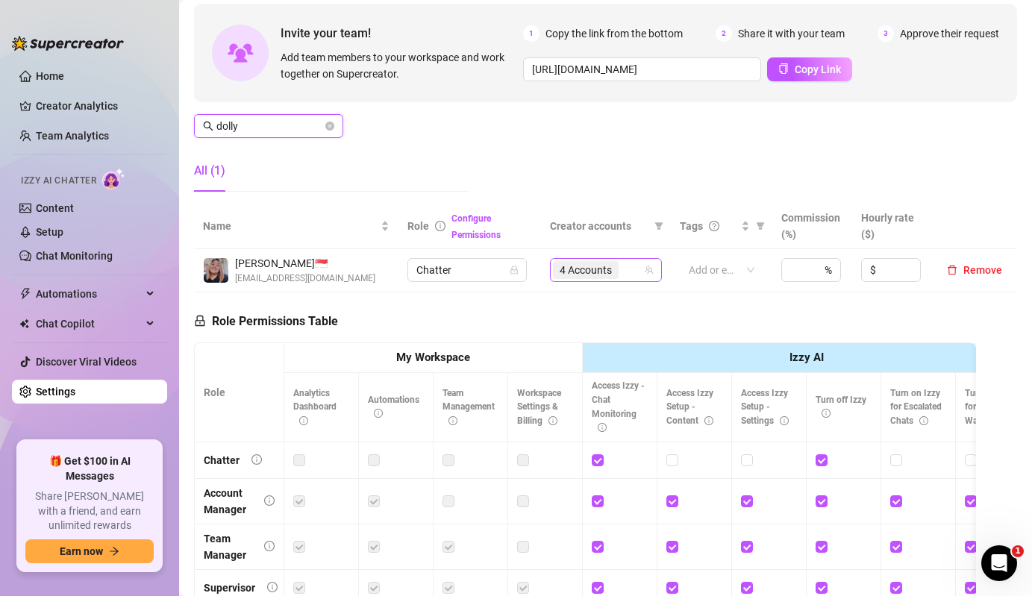
click at [606, 278] on span "4 Accounts" at bounding box center [586, 270] width 52 height 16
type input "dolly"
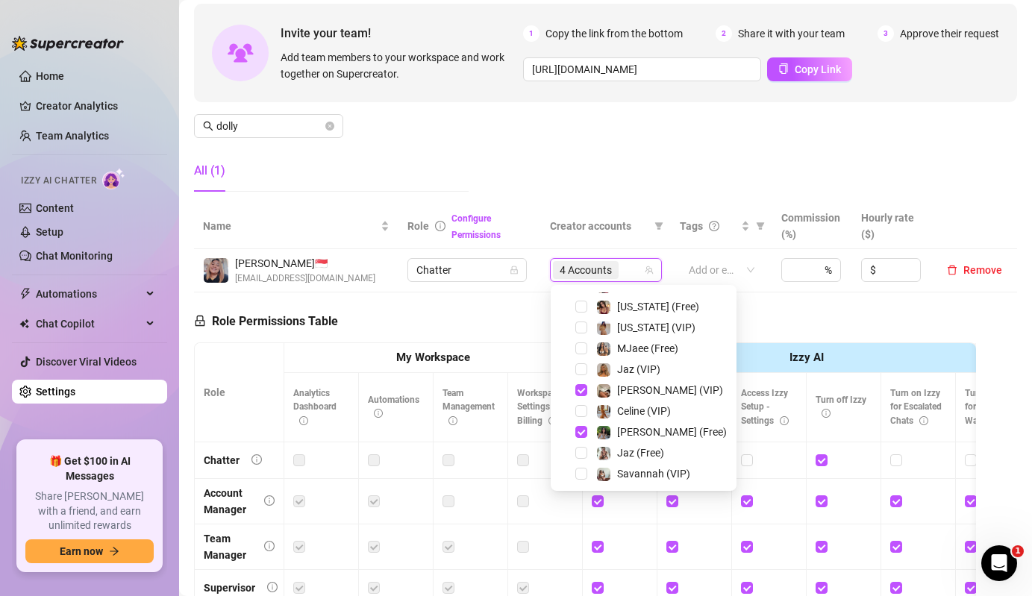
scroll to position [310, 0]
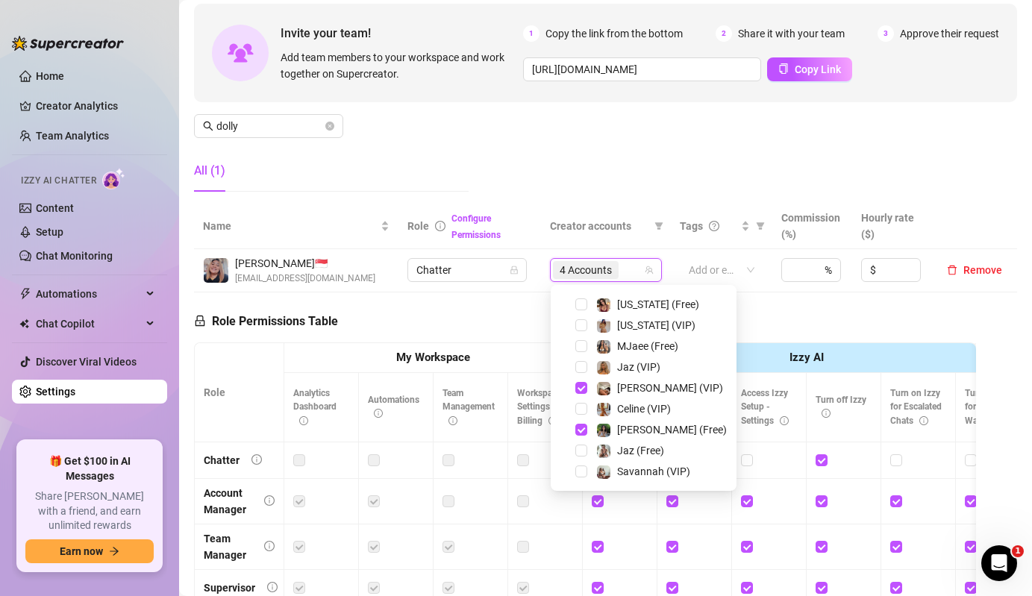
click at [572, 176] on div "Manage Team Members Manage your team members, their commission and hourly rate,…" at bounding box center [605, 78] width 823 height 249
